Goal: Transaction & Acquisition: Subscribe to service/newsletter

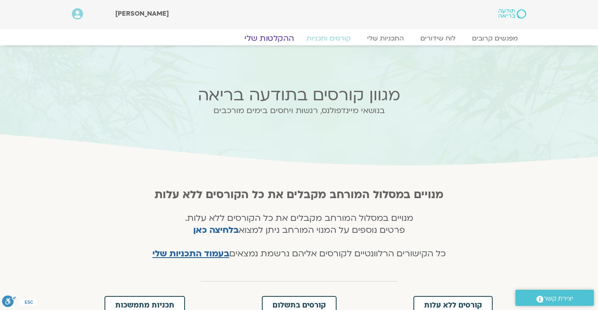
click at [274, 35] on link "ההקלטות שלי" at bounding box center [269, 38] width 69 height 10
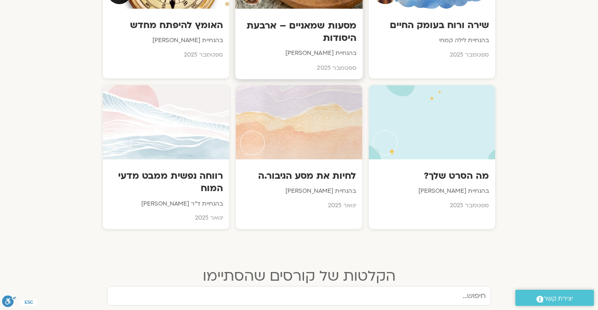
scroll to position [536, 0]
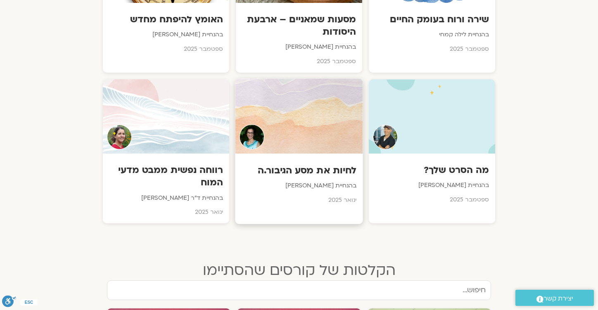
click at [314, 173] on h3 "לחיות את מסע הגיבור.ה" at bounding box center [299, 170] width 115 height 13
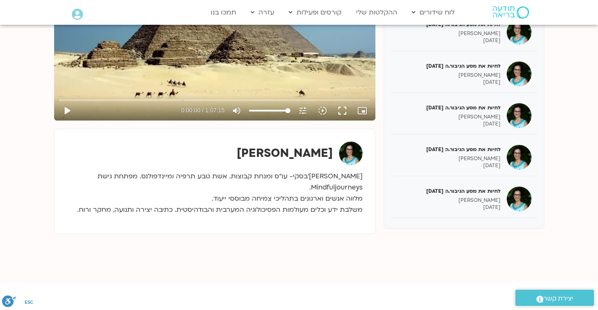
scroll to position [192, 0]
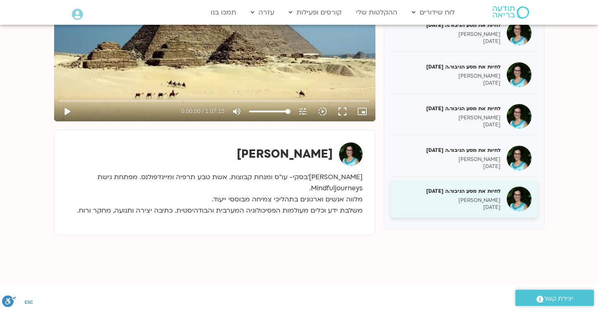
click at [462, 197] on p "תמר לינצבסקי" at bounding box center [449, 200] width 104 height 7
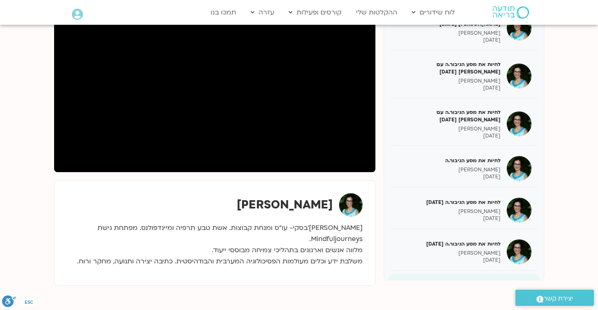
scroll to position [139, 0]
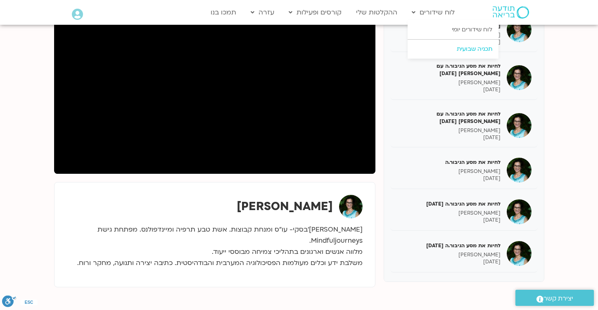
click at [436, 50] on link "תכניה שבועית" at bounding box center [453, 49] width 91 height 19
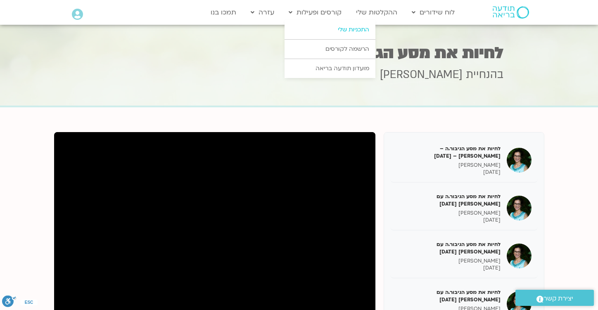
click at [341, 29] on link "התכניות שלי" at bounding box center [330, 29] width 91 height 19
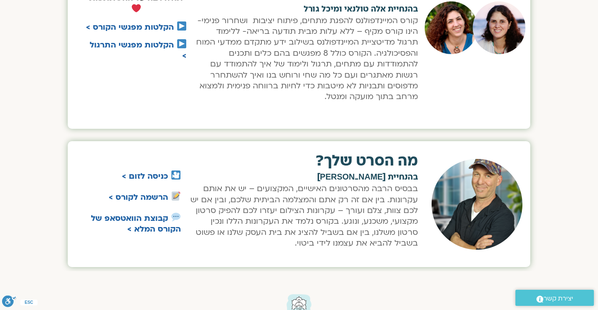
scroll to position [579, 0]
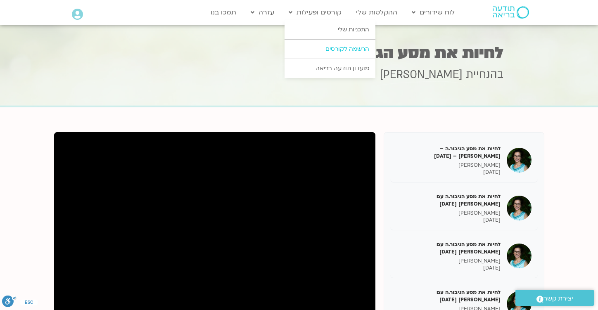
click at [337, 49] on link "הרשמה לקורסים" at bounding box center [330, 49] width 91 height 19
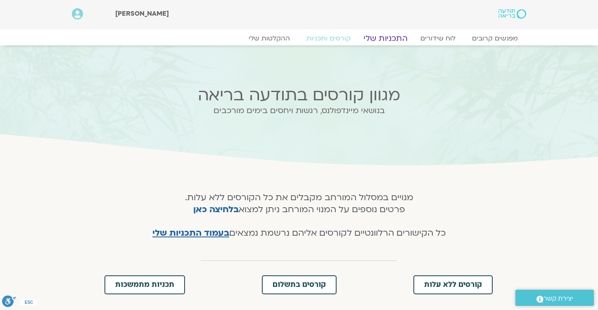
click at [393, 38] on link "התכניות שלי" at bounding box center [386, 38] width 64 height 10
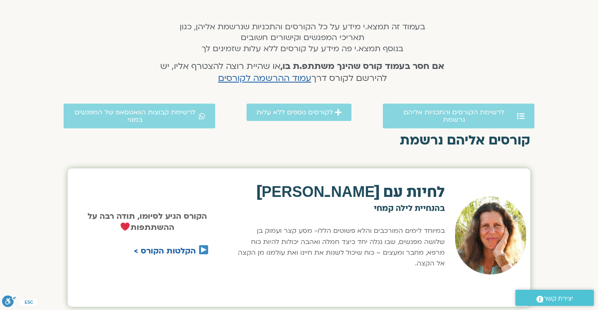
scroll to position [163, 0]
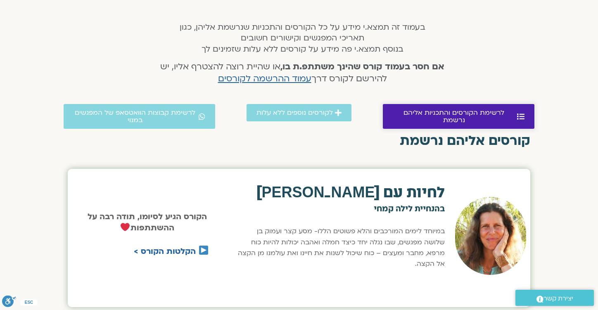
click at [454, 111] on span "לרשימת הקורסים והתכניות אליהם נרשמת" at bounding box center [454, 116] width 122 height 15
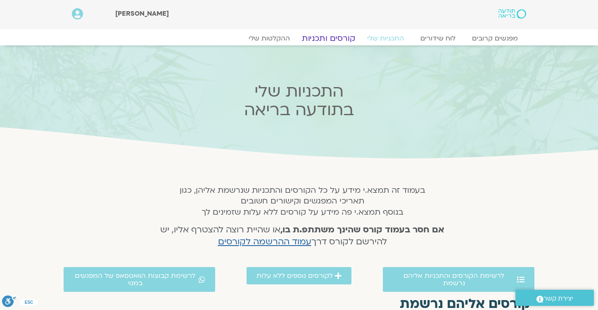
click at [329, 42] on link "קורסים ותכניות" at bounding box center [328, 38] width 73 height 10
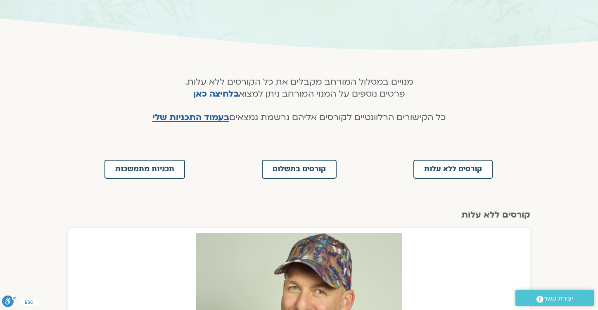
scroll to position [114, 0]
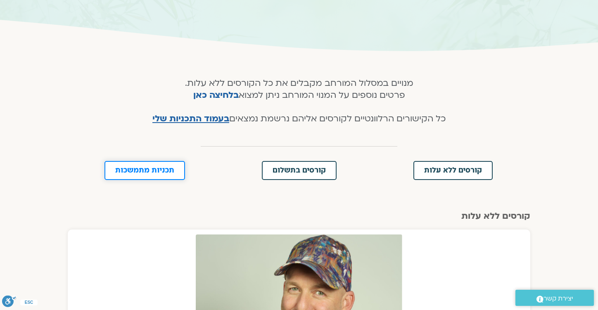
click at [156, 168] on span "תכניות מתמשכות" at bounding box center [144, 170] width 59 height 7
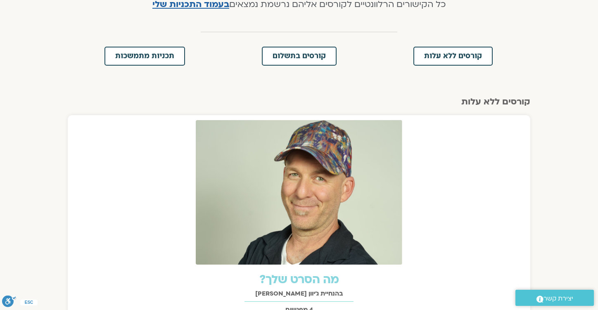
scroll to position [228, 0]
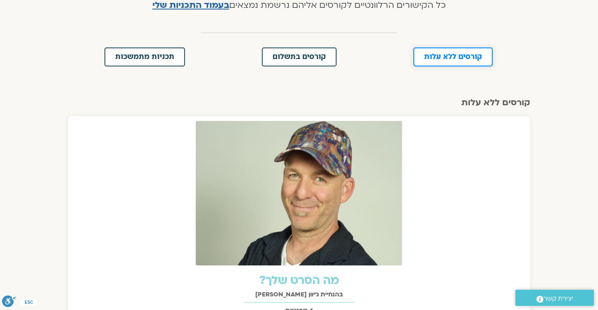
click at [449, 59] on span "קורסים ללא עלות" at bounding box center [453, 56] width 58 height 7
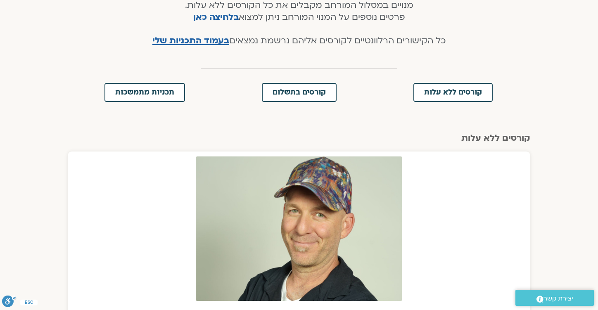
scroll to position [192, 0]
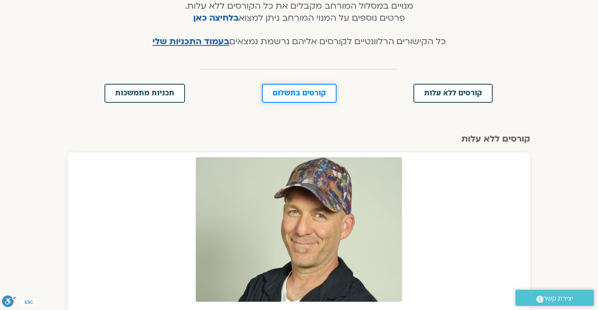
click at [298, 93] on span "קורסים בתשלום" at bounding box center [299, 93] width 53 height 7
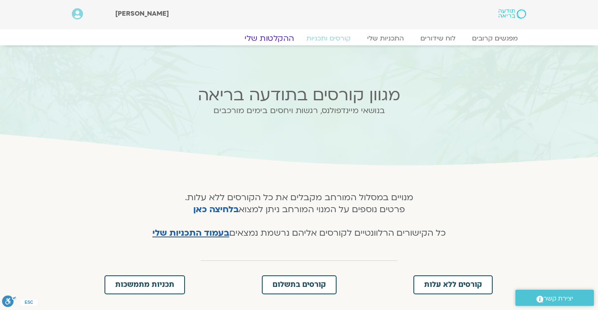
click at [291, 39] on link "ההקלטות שלי" at bounding box center [269, 38] width 69 height 10
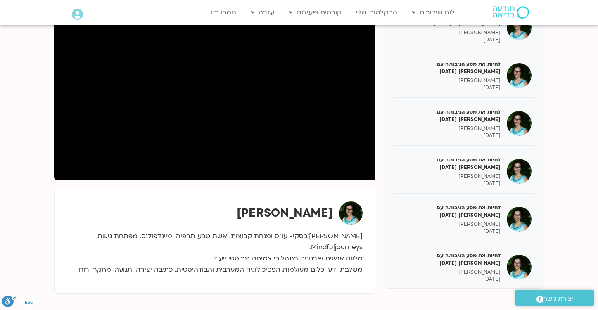
scroll to position [136, 0]
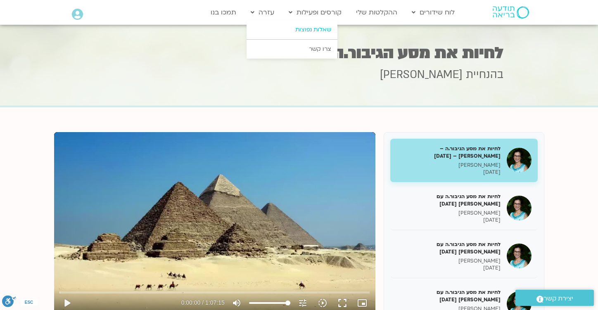
click at [271, 28] on link "שאלות נפוצות" at bounding box center [292, 29] width 91 height 19
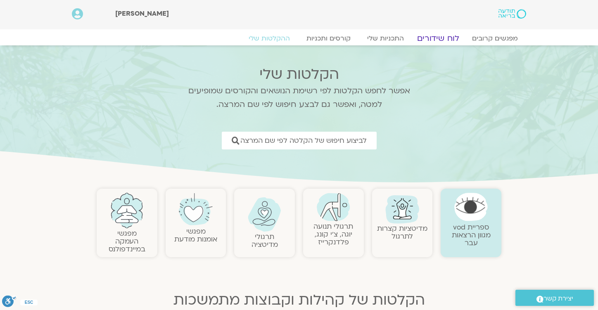
click at [446, 33] on link "לוח שידורים" at bounding box center [438, 38] width 62 height 10
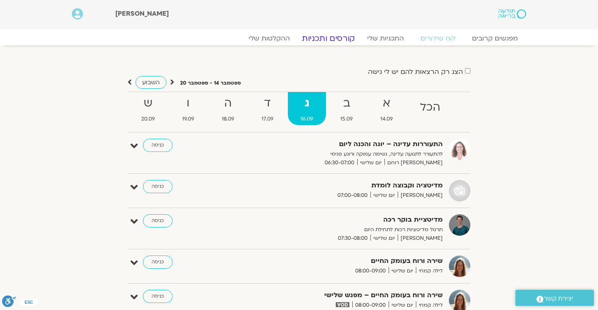
click at [327, 40] on link "קורסים ותכניות" at bounding box center [328, 38] width 73 height 10
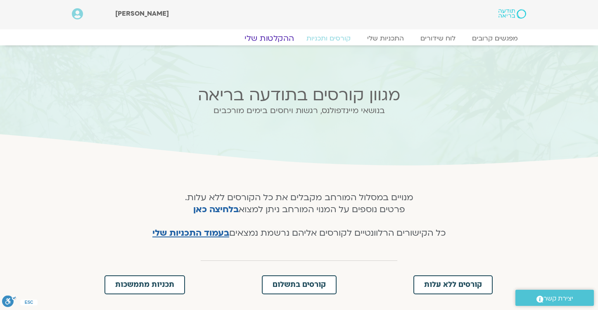
click at [279, 38] on link "ההקלטות שלי" at bounding box center [269, 38] width 69 height 10
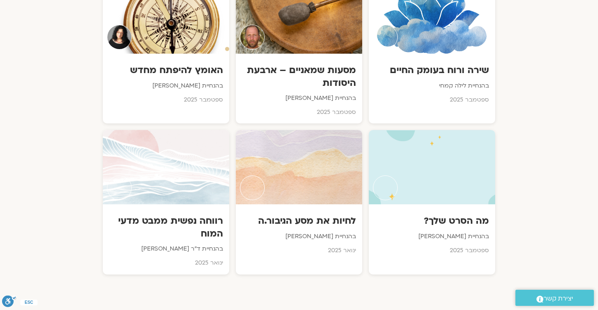
scroll to position [482, 0]
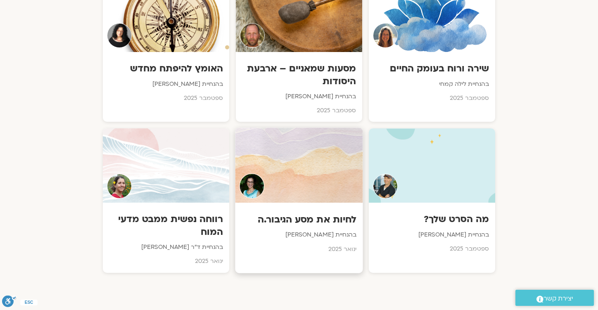
click at [325, 226] on h3 "לחיות את מסע הגיבור.ה" at bounding box center [299, 220] width 115 height 13
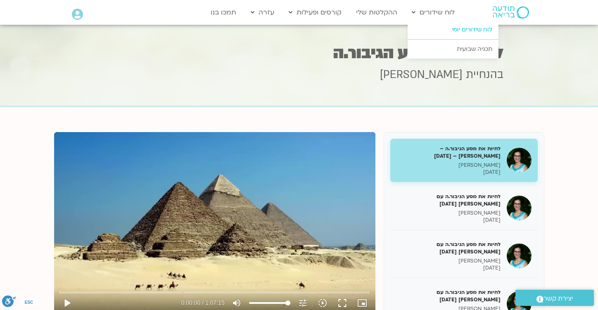
click at [446, 25] on link "לוח שידורים יומי" at bounding box center [453, 29] width 91 height 19
click at [438, 46] on link "תכניה שבועית" at bounding box center [453, 49] width 91 height 19
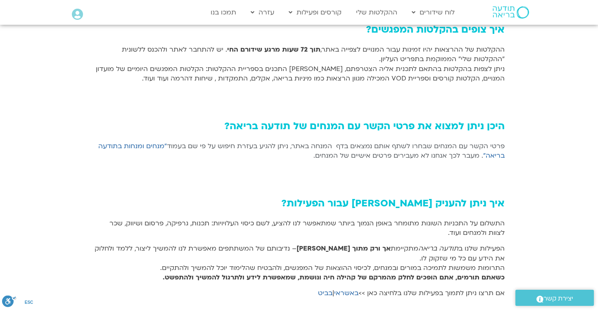
scroll to position [602, 0]
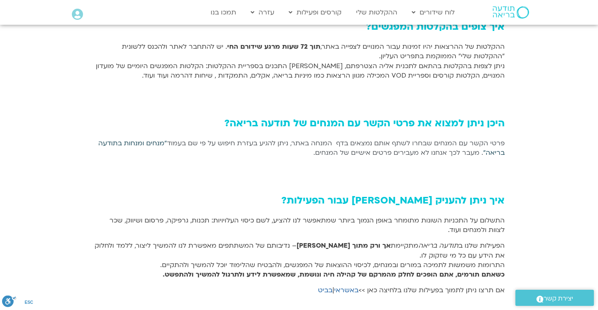
click at [136, 141] on link "״מנחים ומנחות בתודעה בריאה״" at bounding box center [301, 148] width 407 height 19
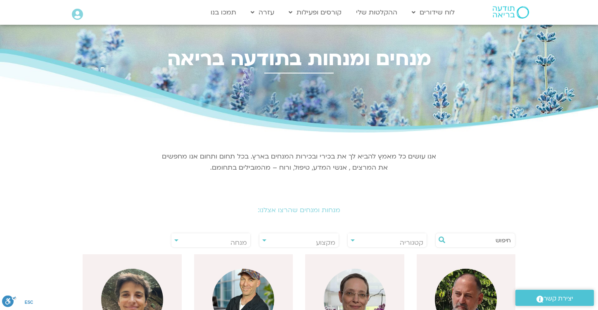
click at [465, 237] on input "text" at bounding box center [479, 240] width 63 height 14
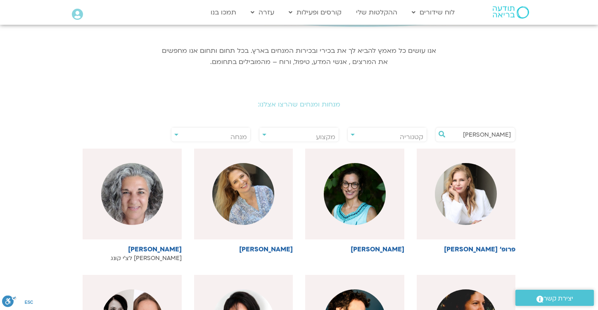
scroll to position [109, 0]
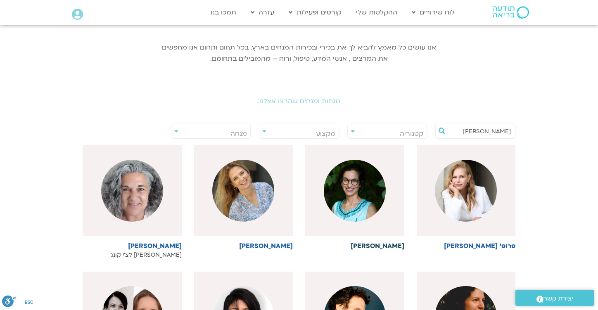
type input "תמר"
click at [364, 196] on img at bounding box center [355, 191] width 62 height 62
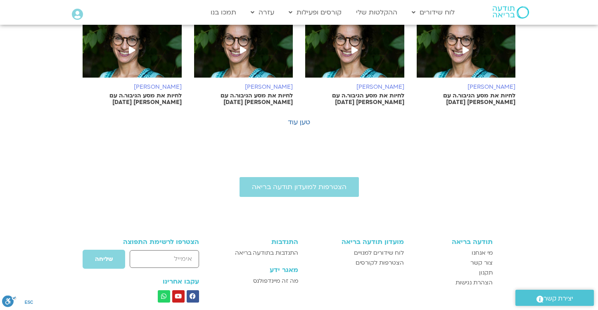
scroll to position [531, 0]
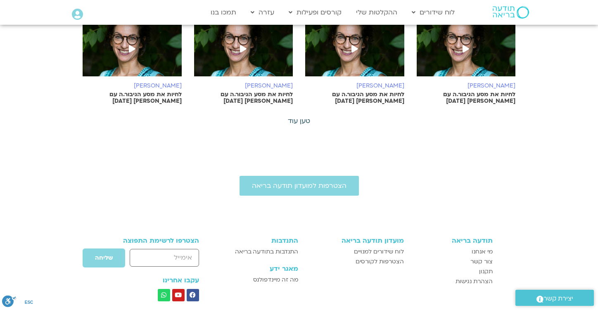
click at [299, 117] on link "טען עוד" at bounding box center [299, 121] width 22 height 9
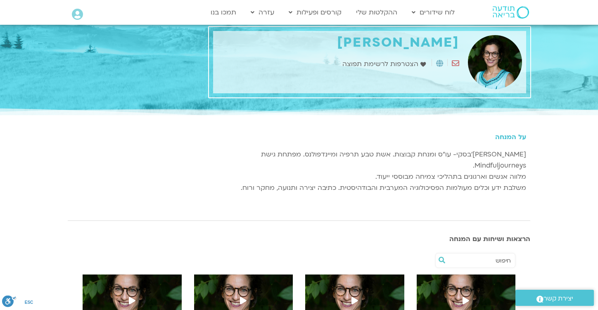
scroll to position [0, 0]
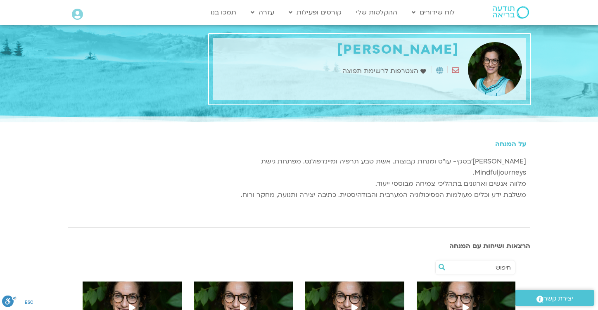
click at [386, 69] on span "הצטרפות לרשימת תפוצה" at bounding box center [382, 71] width 78 height 11
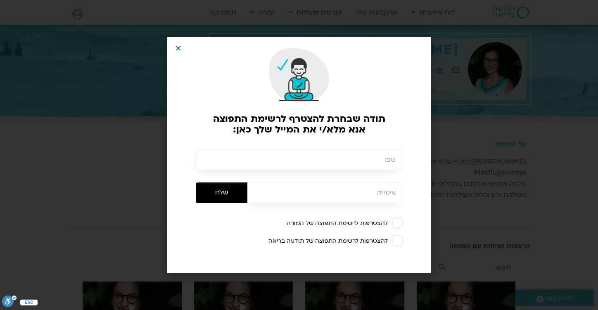
click at [336, 166] on input "text" at bounding box center [299, 160] width 207 height 21
type input "[PERSON_NAME]"
click at [335, 194] on input "email" at bounding box center [325, 193] width 155 height 21
type input "[PERSON_NAME][EMAIL_ADDRESS][DOMAIN_NAME]"
click at [398, 220] on span at bounding box center [398, 223] width 10 height 10
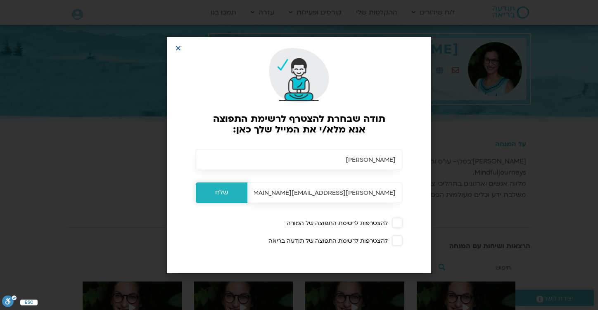
click at [221, 194] on input "שלח" at bounding box center [222, 193] width 52 height 21
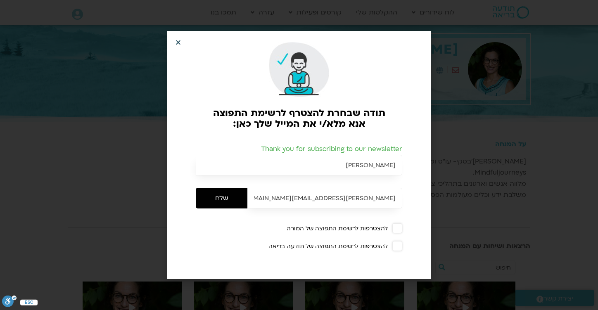
click at [177, 44] on icon "Close" at bounding box center [178, 42] width 6 height 6
